Goal: Use online tool/utility

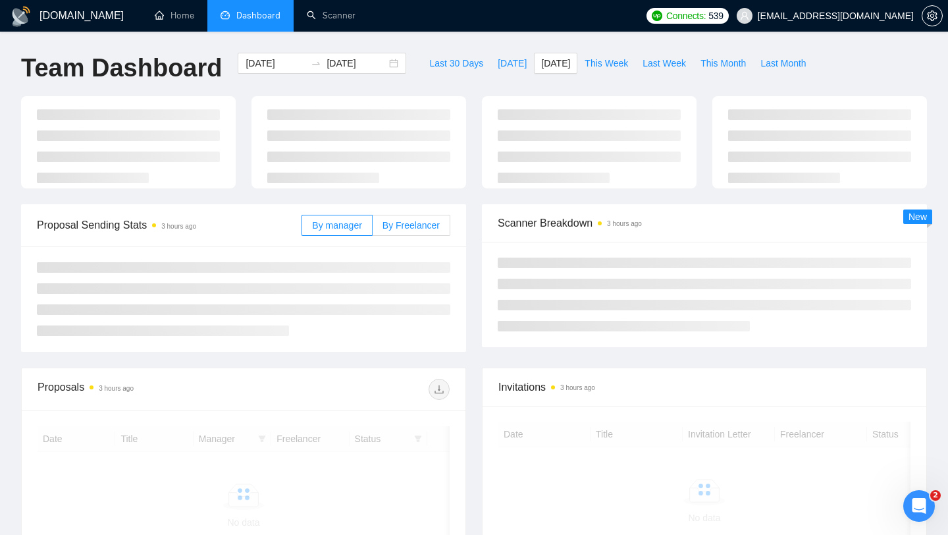
click at [417, 230] on span "By Freelancer" at bounding box center [410, 225] width 57 height 11
click at [373, 228] on input "By Freelancer" at bounding box center [373, 228] width 0 height 0
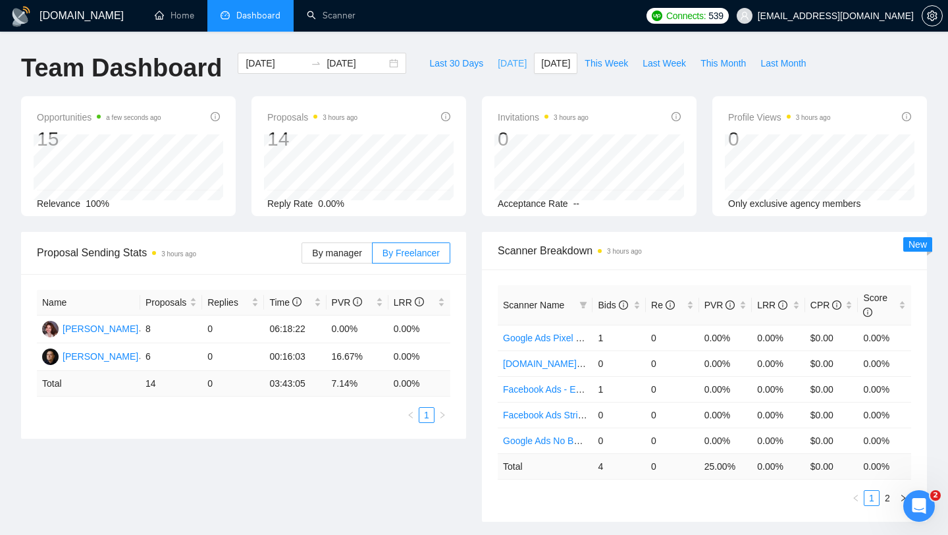
click at [507, 69] on span "[DATE]" at bounding box center [512, 63] width 29 height 14
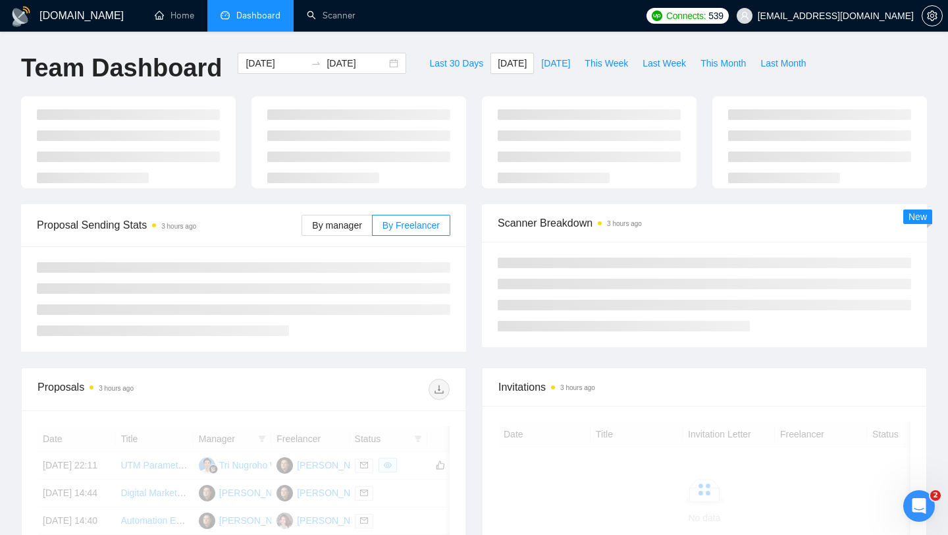
type input "2025-09-07"
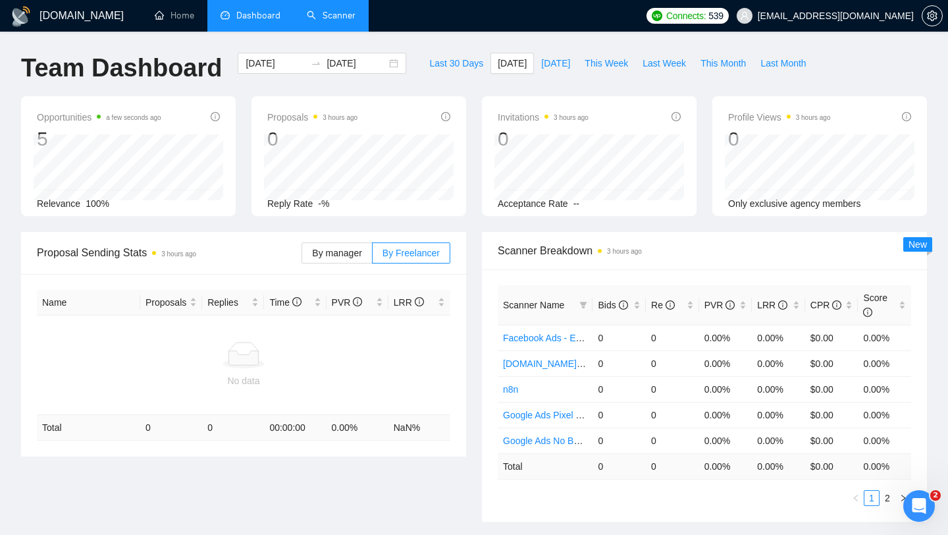
click at [339, 18] on link "Scanner" at bounding box center [331, 15] width 49 height 11
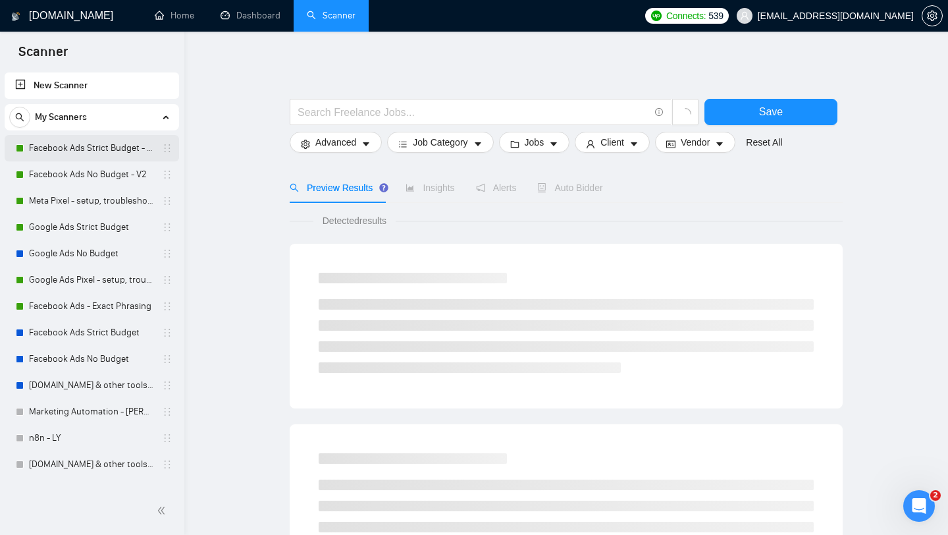
click at [95, 148] on link "Facebook Ads Strict Budget - V2" at bounding box center [91, 148] width 125 height 26
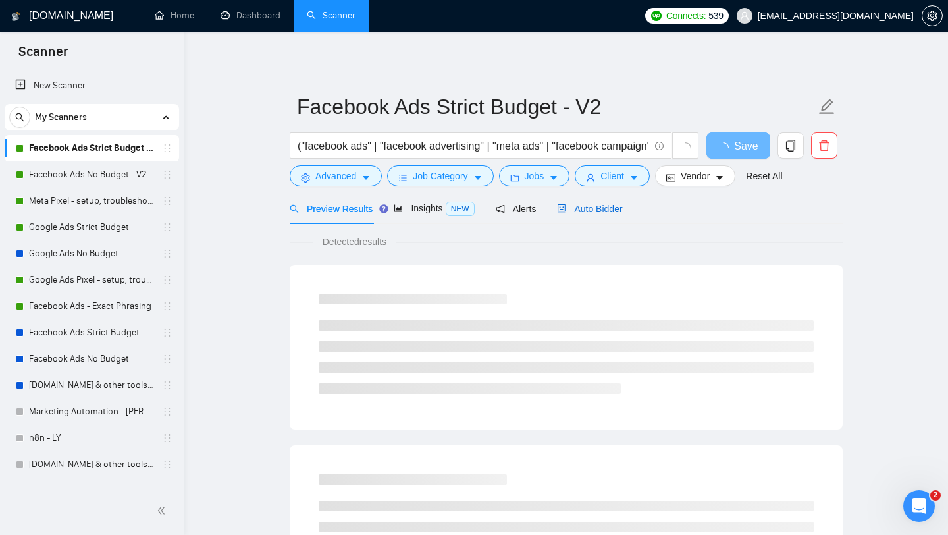
click at [622, 207] on span "Auto Bidder" at bounding box center [589, 208] width 65 height 11
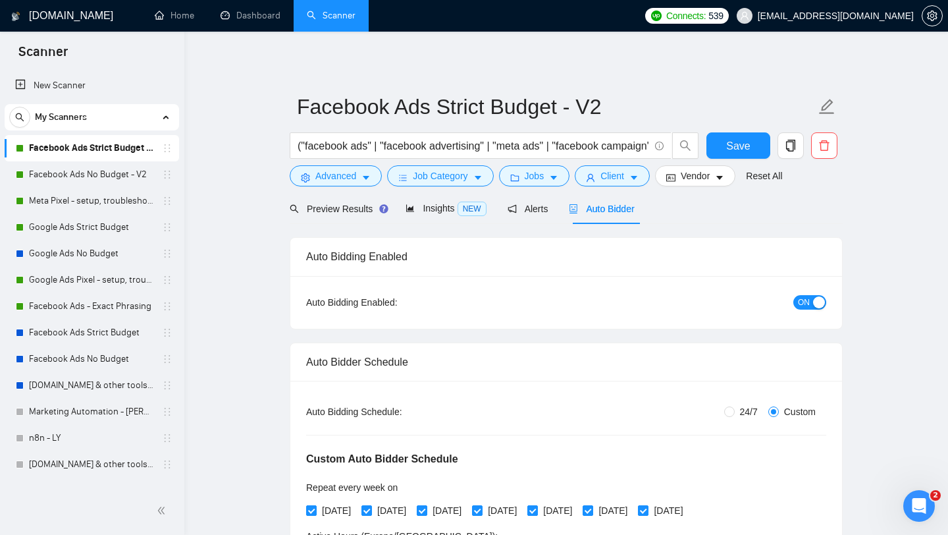
radio input "false"
radio input "true"
